Goal: Transaction & Acquisition: Purchase product/service

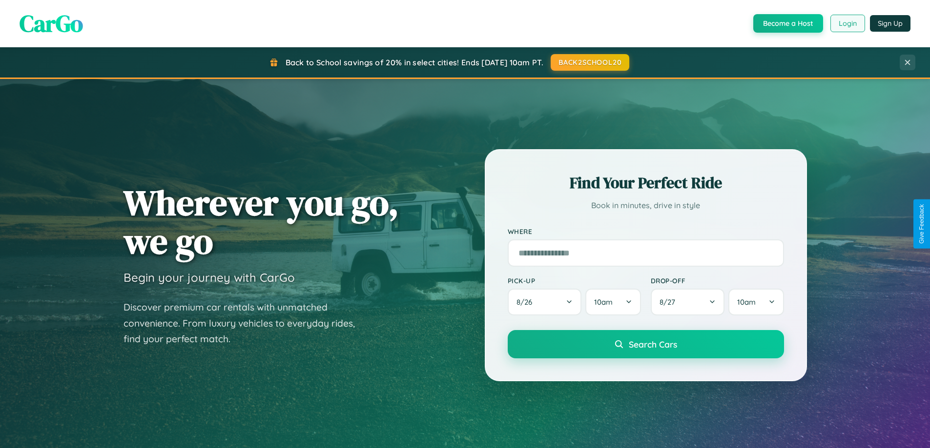
click at [847, 23] on button "Login" at bounding box center [847, 24] width 35 height 18
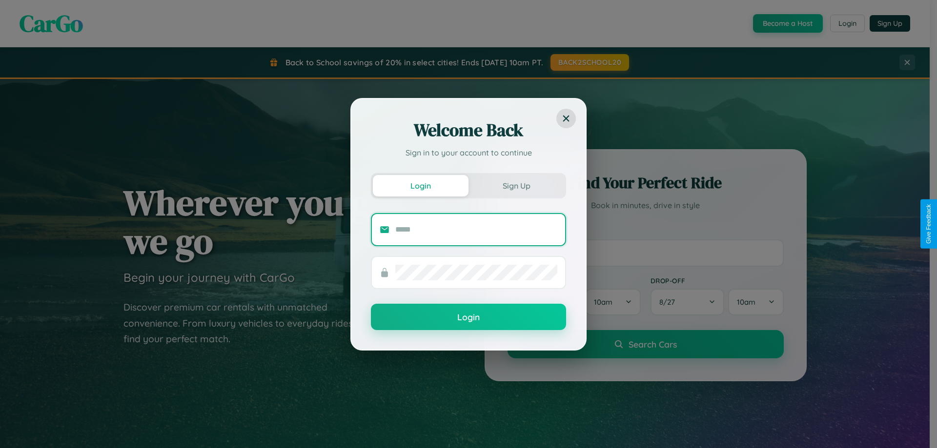
click at [476, 229] on input "text" at bounding box center [476, 230] width 162 height 16
type input "**********"
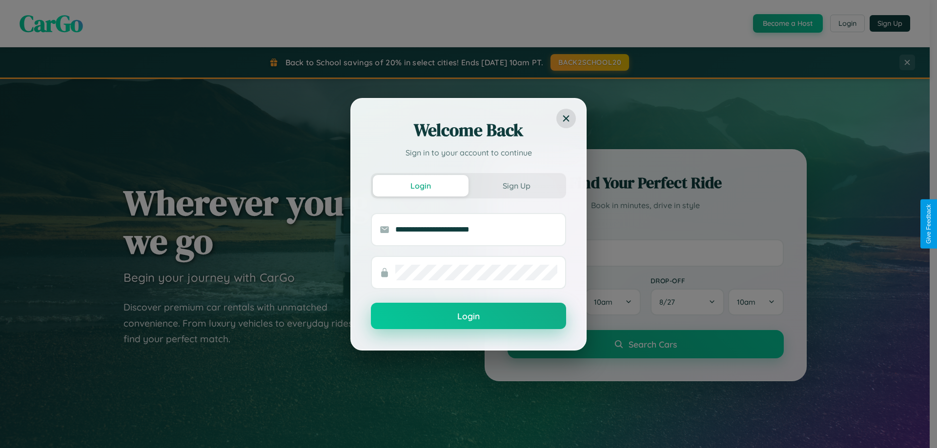
click at [468, 316] on button "Login" at bounding box center [468, 316] width 195 height 26
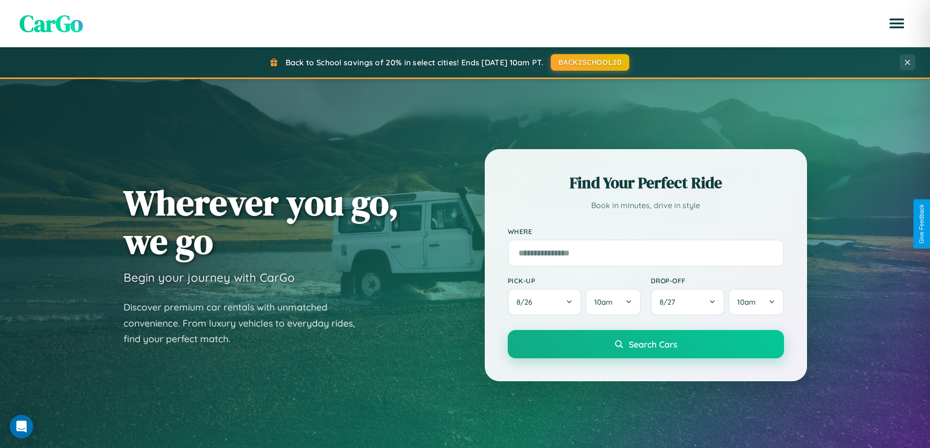
scroll to position [1568, 0]
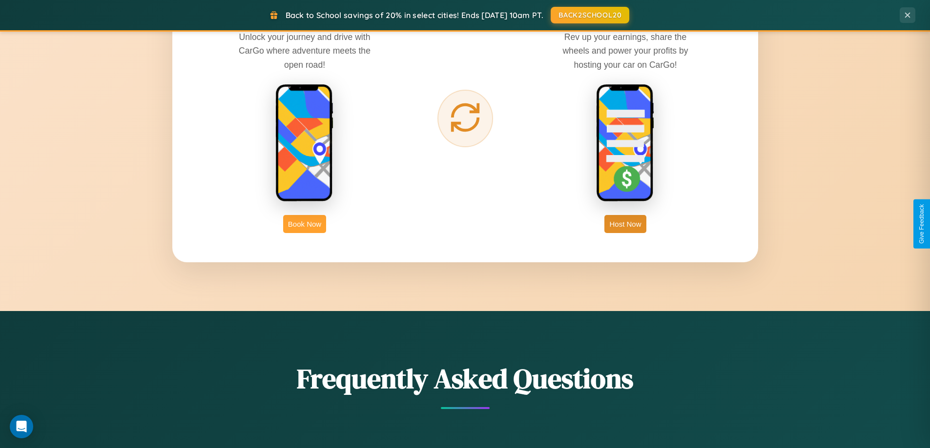
click at [304, 224] on button "Book Now" at bounding box center [304, 224] width 43 height 18
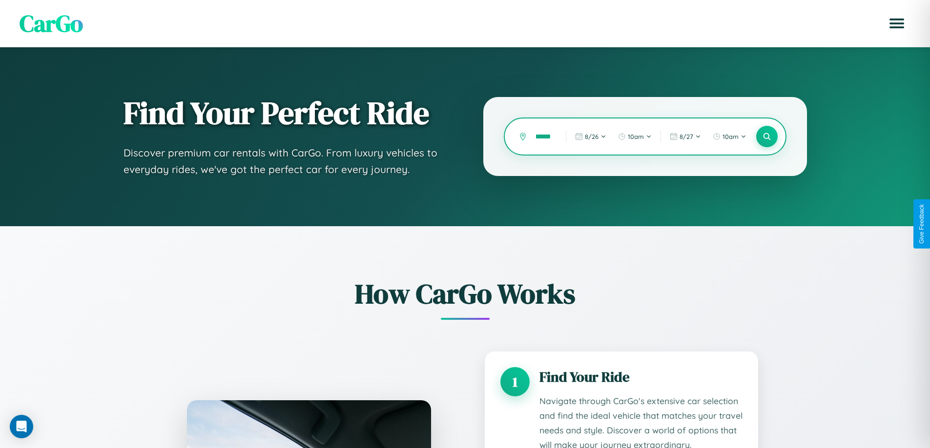
scroll to position [0, 5]
type input "******"
click at [766, 137] on icon at bounding box center [766, 136] width 9 height 9
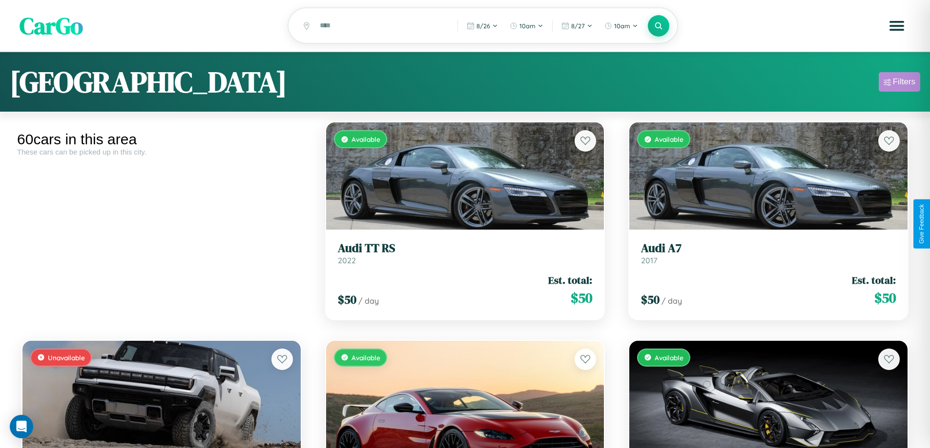
click at [899, 83] on div "Filters" at bounding box center [903, 82] width 22 height 10
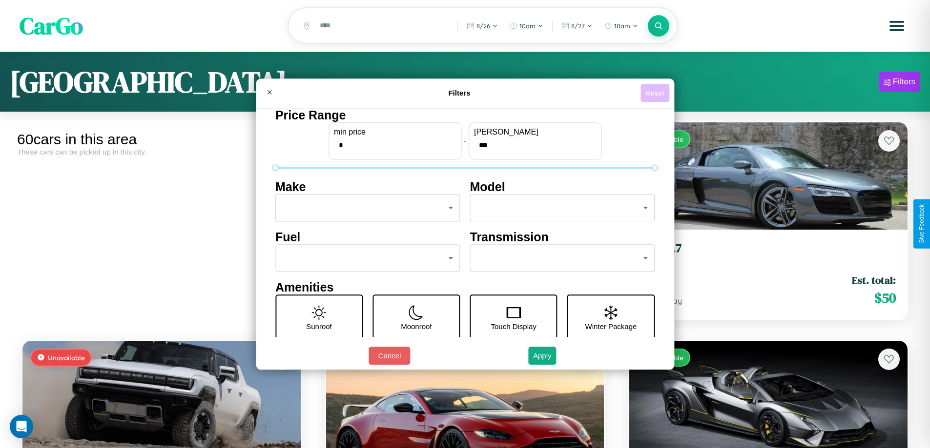
click at [656, 93] on button "Reset" at bounding box center [654, 93] width 29 height 18
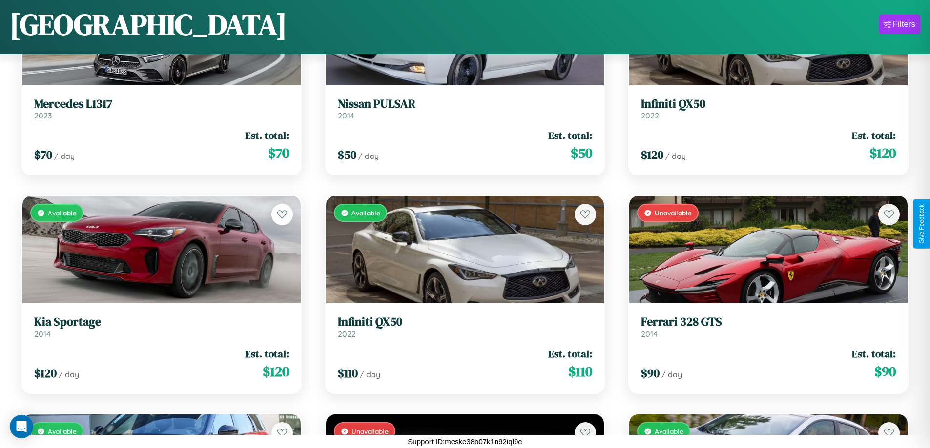
scroll to position [793, 0]
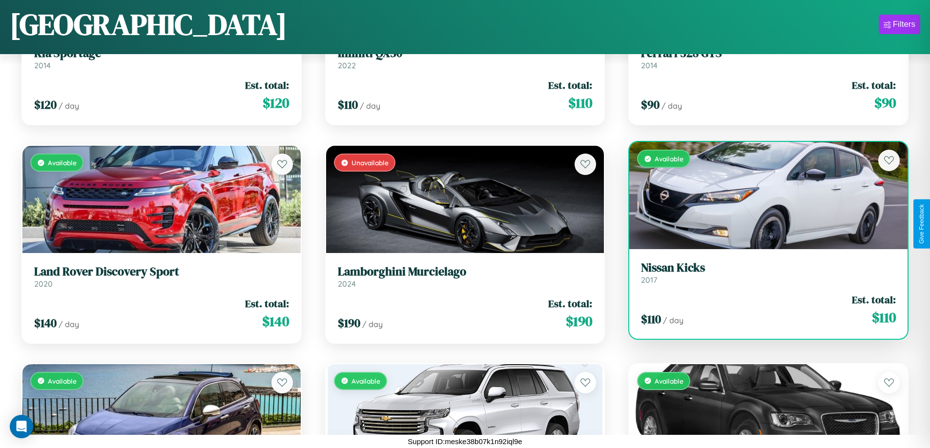
click at [762, 273] on h3 "Nissan Kicks" at bounding box center [768, 268] width 255 height 14
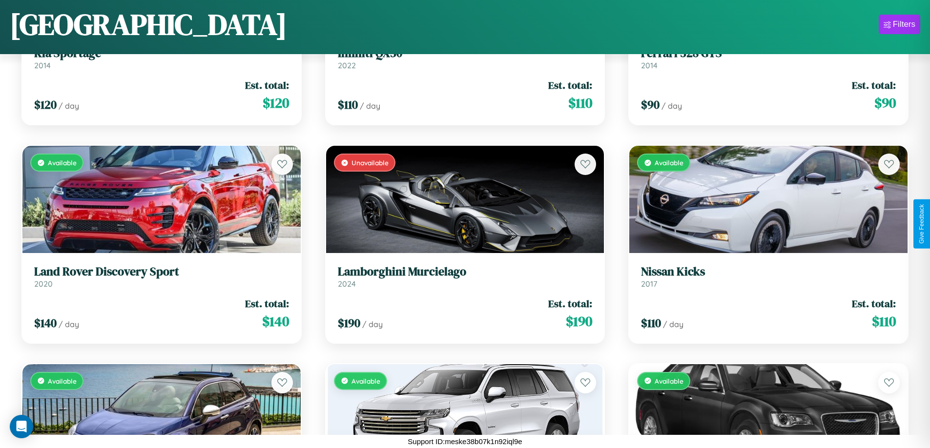
scroll to position [2322, 0]
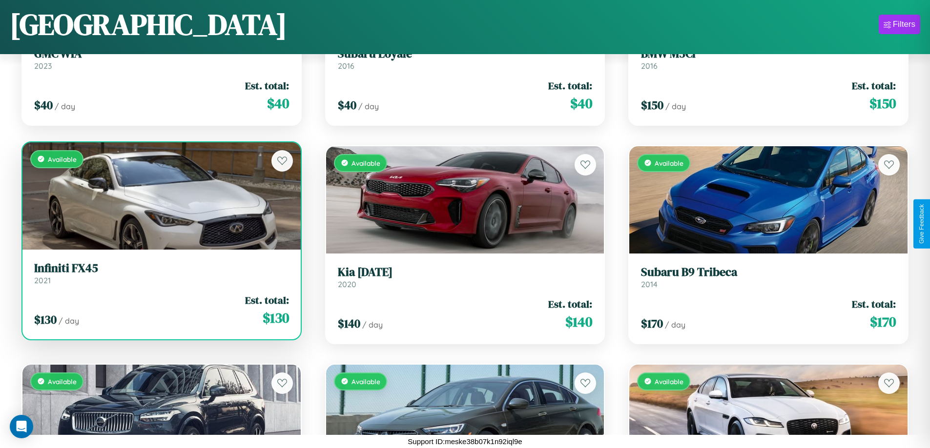
click at [160, 277] on link "Infiniti FX45 2021" at bounding box center [161, 274] width 255 height 24
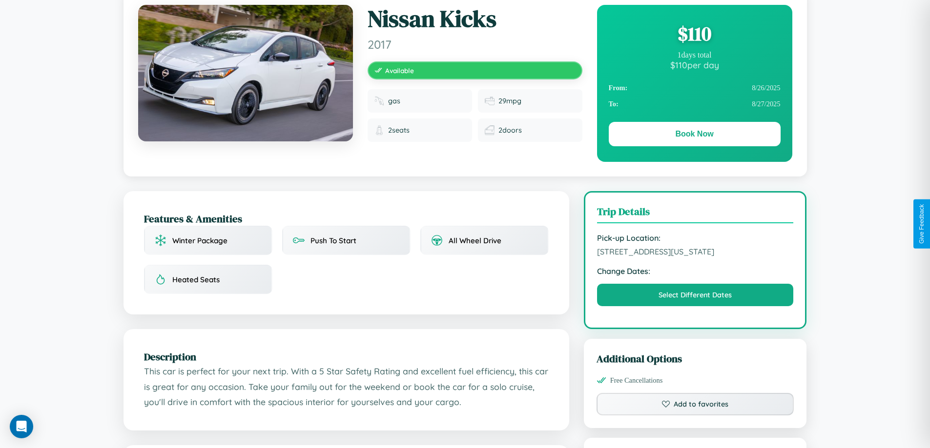
scroll to position [101, 0]
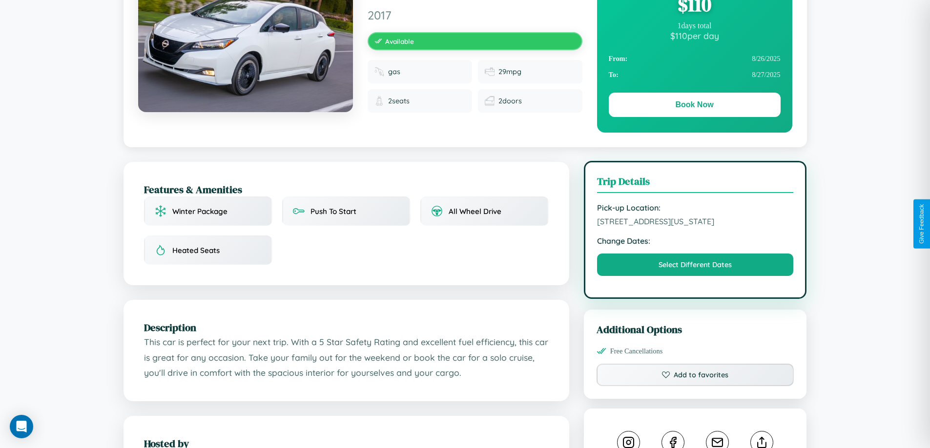
click at [695, 223] on span "8375 School Street Dallas Texas 34904 United States" at bounding box center [695, 222] width 197 height 10
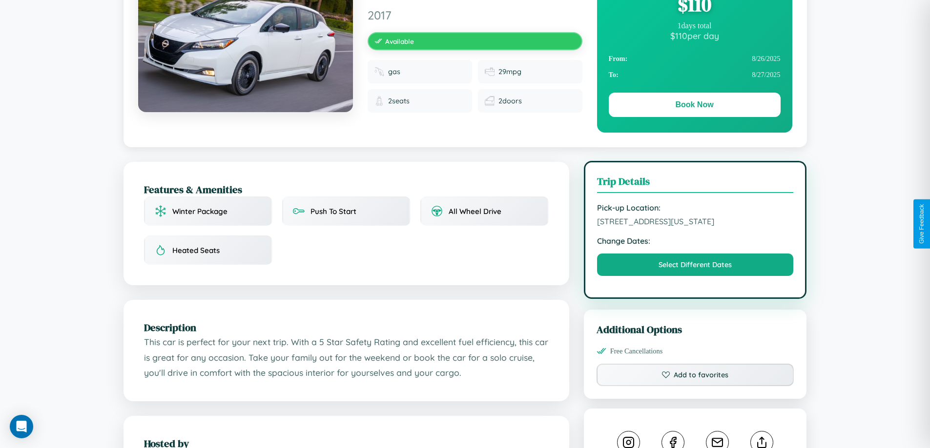
click at [695, 223] on span "8375 School Street Dallas Texas 34904 United States" at bounding box center [695, 222] width 197 height 10
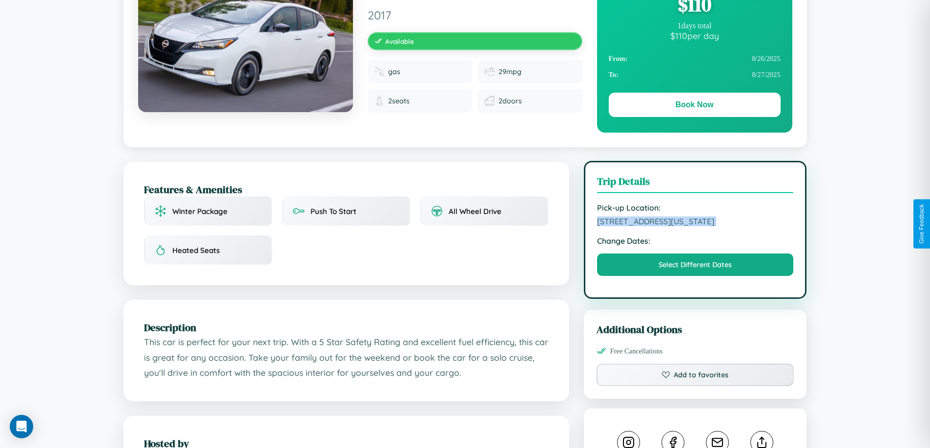
click at [695, 223] on span "8375 School Street Dallas Texas 34904 United States" at bounding box center [695, 222] width 197 height 10
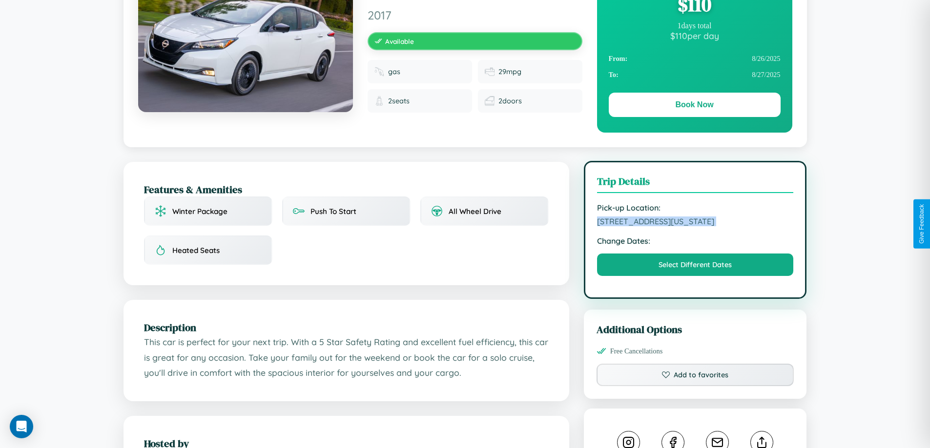
click at [695, 223] on span "8375 School Street Dallas Texas 34904 United States" at bounding box center [695, 222] width 197 height 10
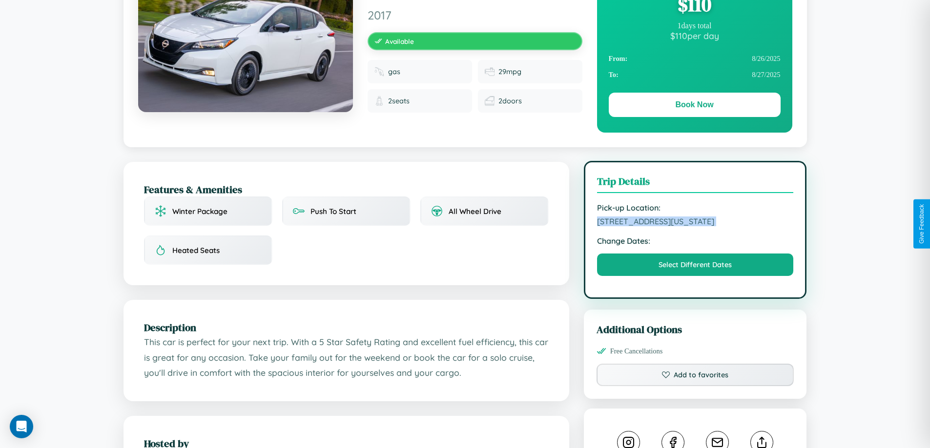
click at [695, 223] on span "8375 School Street Dallas Texas 34904 United States" at bounding box center [695, 222] width 197 height 10
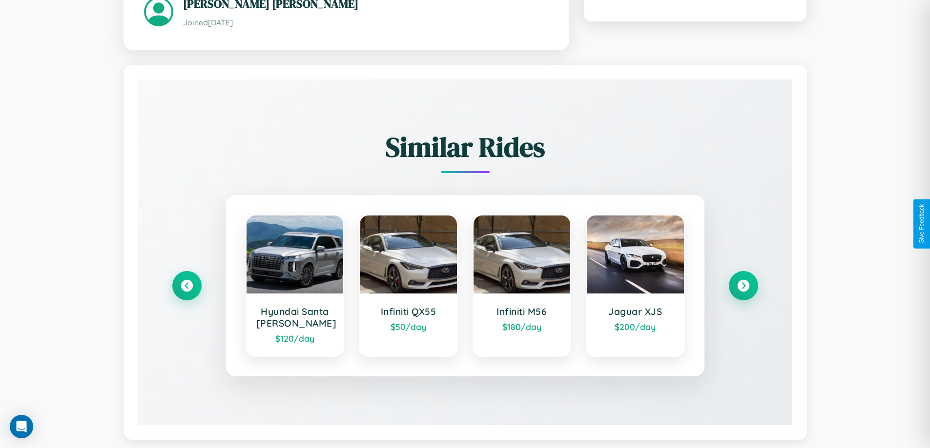
scroll to position [572, 0]
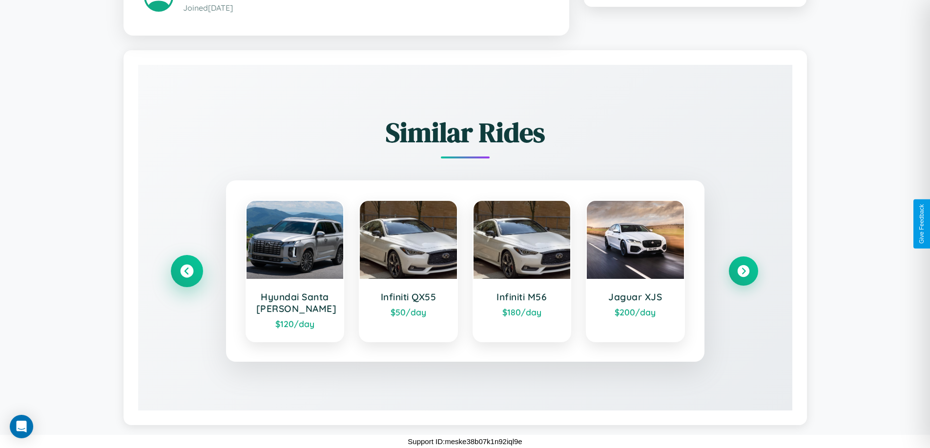
click at [186, 271] on icon at bounding box center [186, 270] width 13 height 13
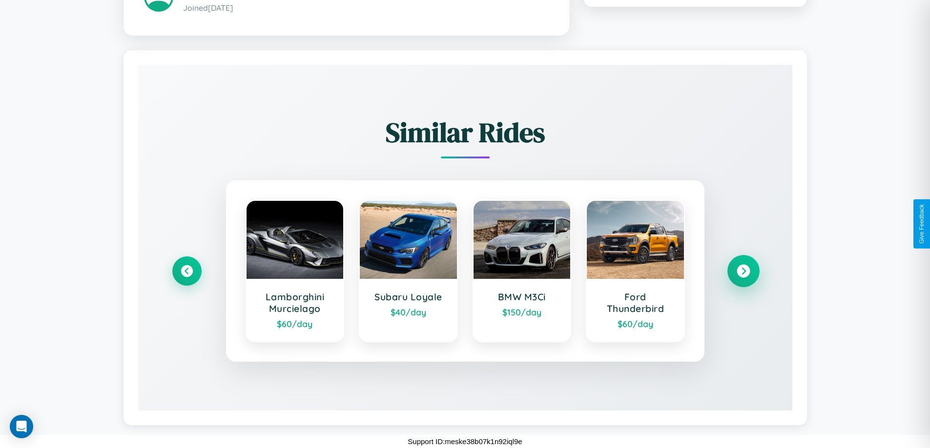
click at [743, 271] on icon at bounding box center [742, 270] width 13 height 13
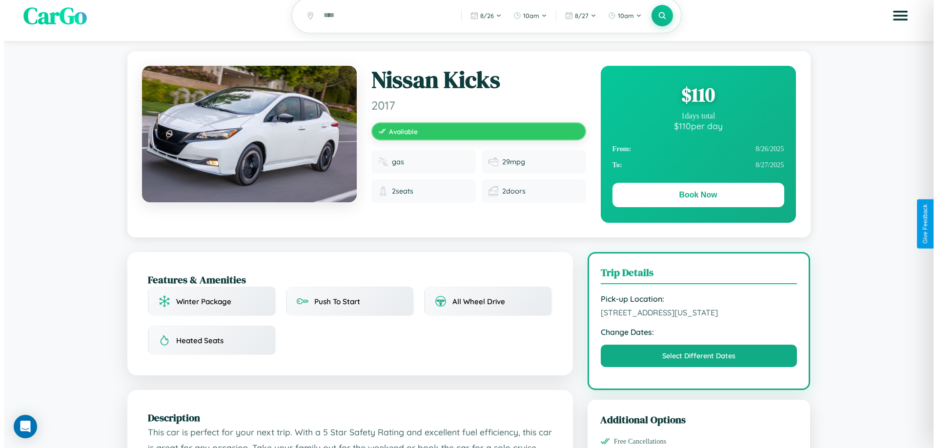
scroll to position [0, 0]
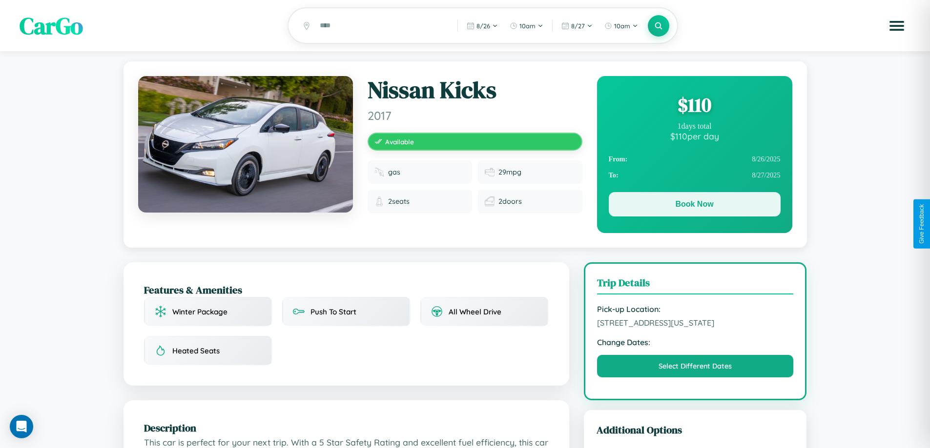
click at [694, 206] on button "Book Now" at bounding box center [694, 204] width 172 height 24
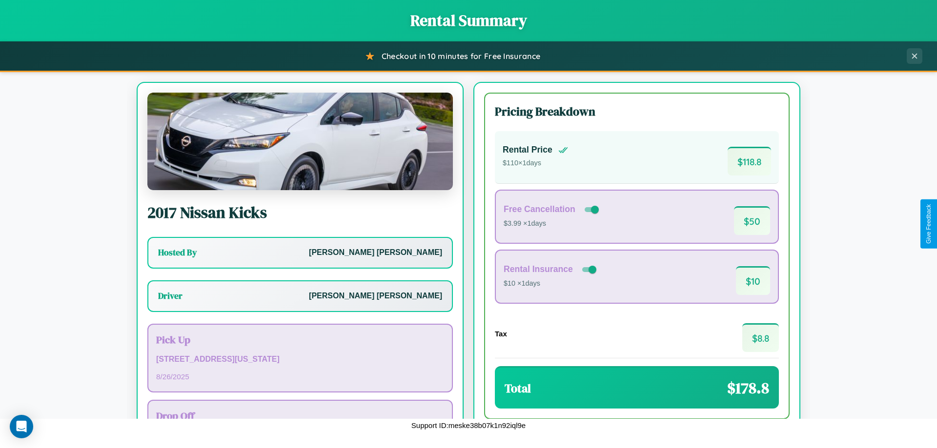
scroll to position [70, 0]
